Goal: Navigation & Orientation: Find specific page/section

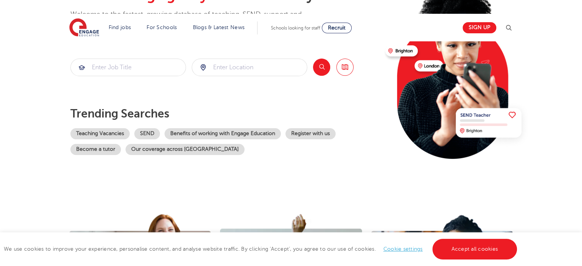
scroll to position [268, 0]
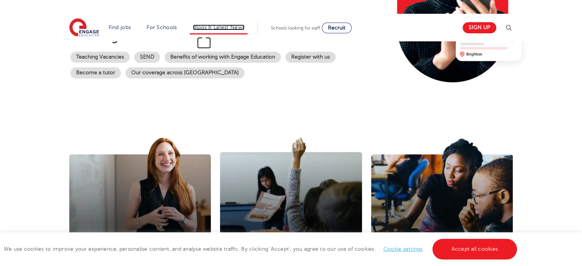
click at [225, 28] on link "Blogs & Latest News" at bounding box center [219, 27] width 52 height 6
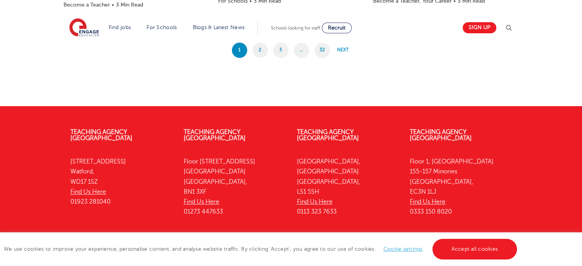
scroll to position [826, 0]
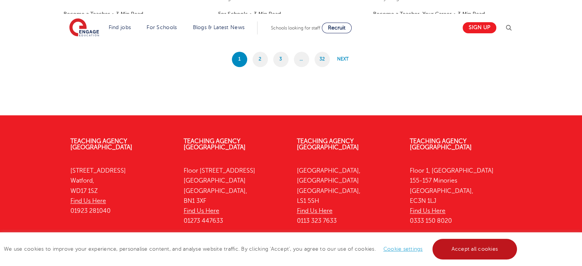
click at [485, 251] on link "Accept all cookies" at bounding box center [474, 249] width 85 height 21
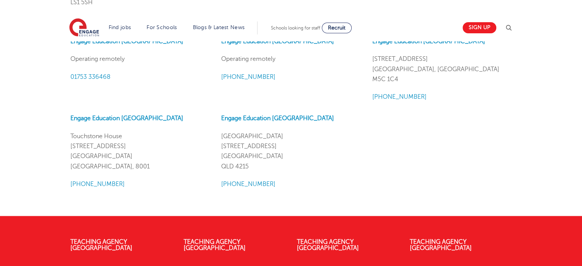
scroll to position [1042, 0]
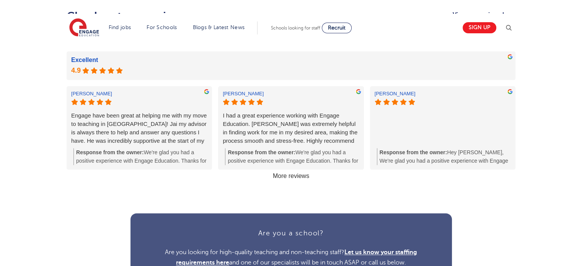
scroll to position [1065, 0]
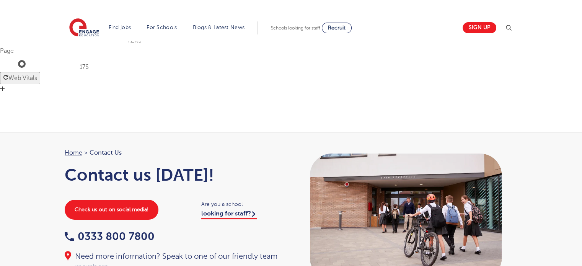
drag, startPoint x: 543, startPoint y: 96, endPoint x: 429, endPoint y: 198, distance: 154.1
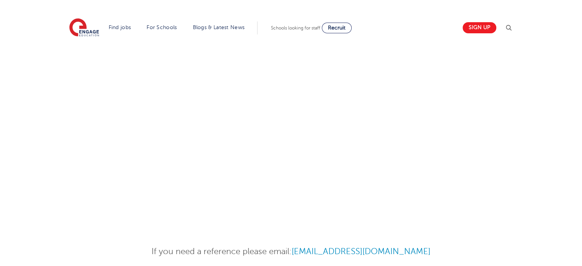
scroll to position [1042, 0]
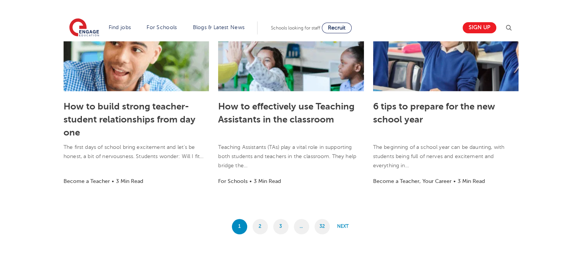
scroll to position [826, 0]
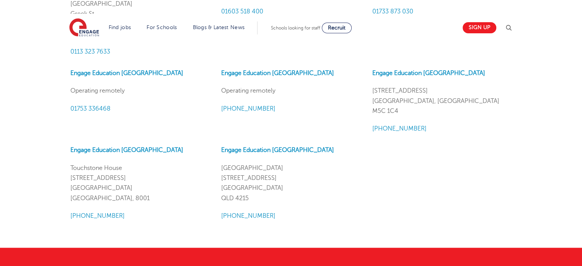
scroll to position [1042, 0]
